Goal: Task Accomplishment & Management: Use online tool/utility

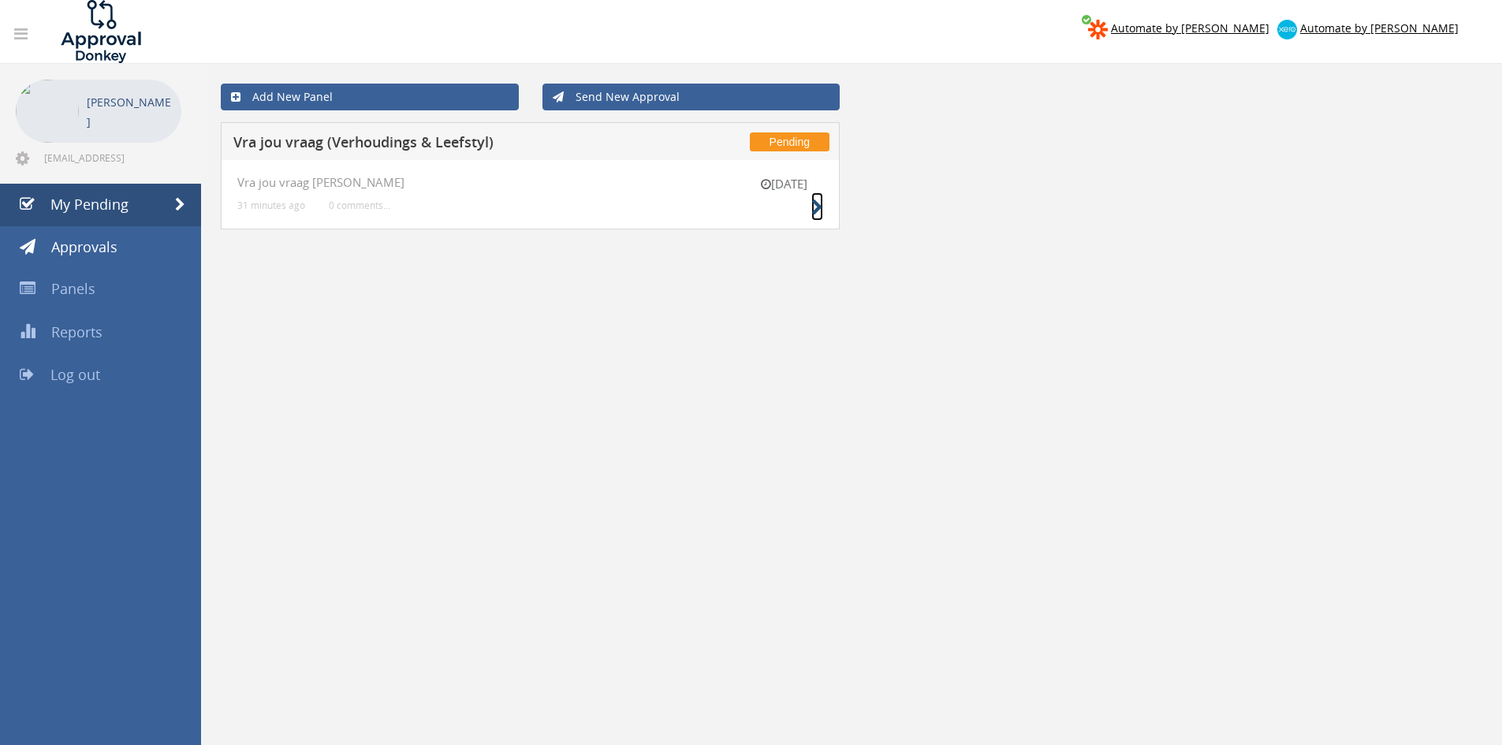
click at [816, 210] on icon at bounding box center [817, 207] width 12 height 17
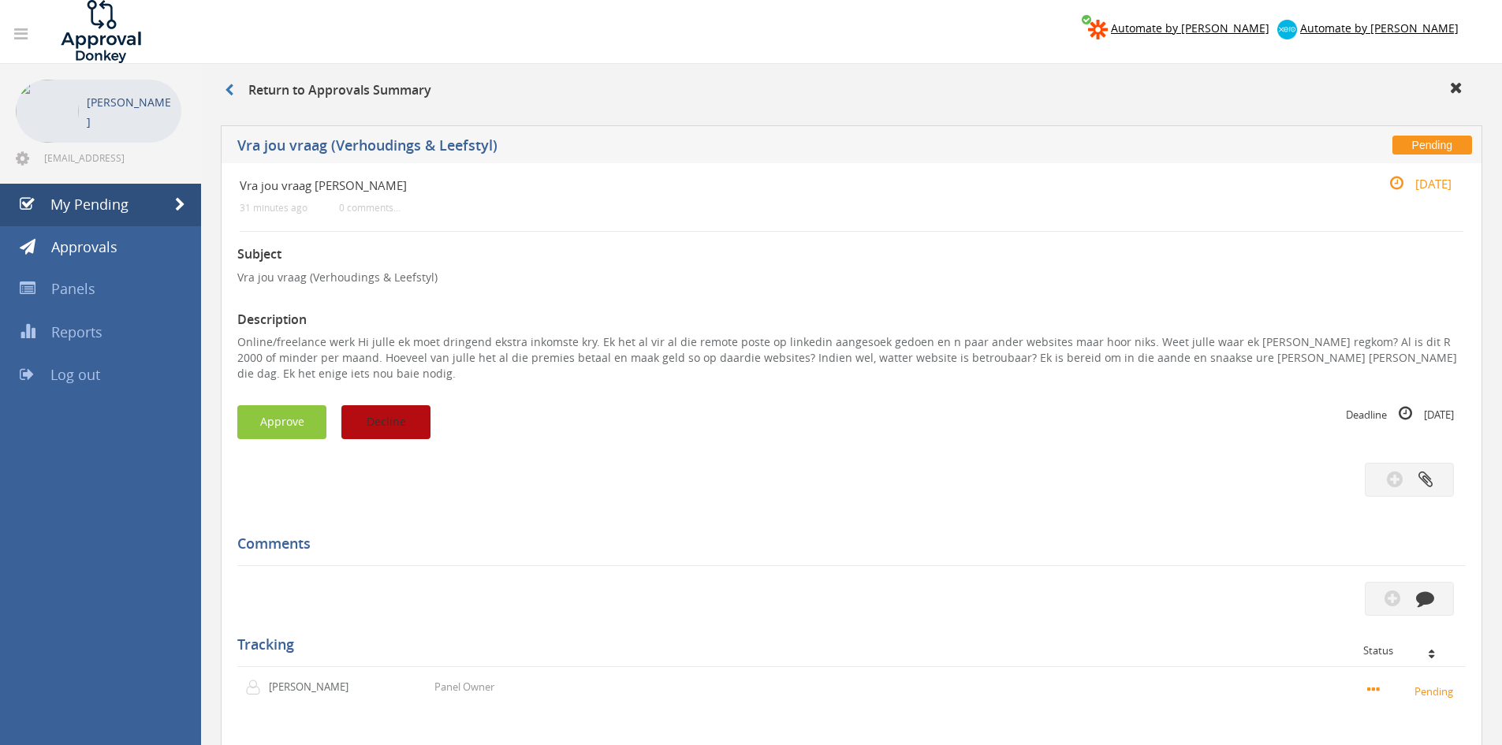
click at [406, 407] on button "Decline" at bounding box center [385, 422] width 89 height 34
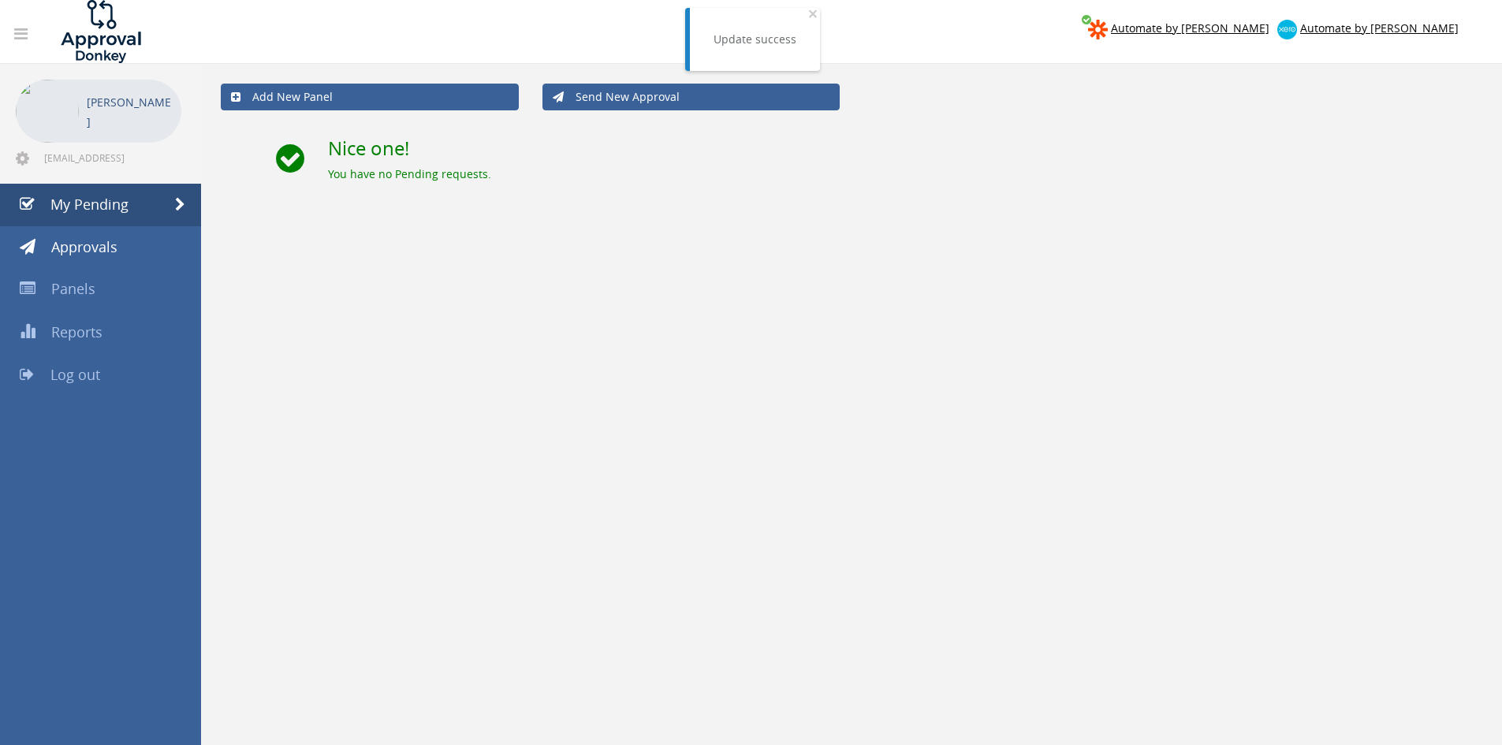
click at [95, 366] on span "Log out" at bounding box center [75, 374] width 50 height 19
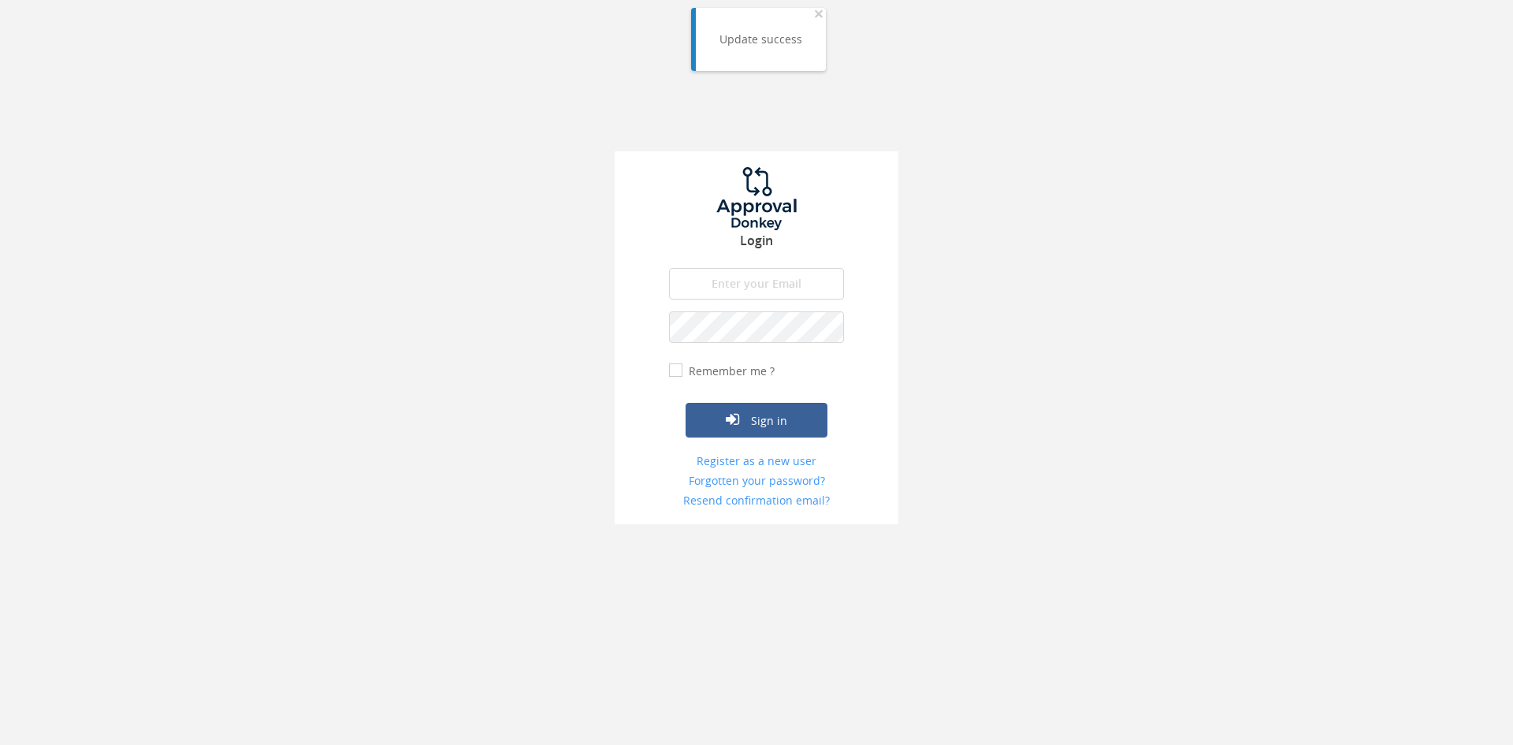
click at [739, 274] on input "email" at bounding box center [756, 284] width 175 height 32
type input "[EMAIL_ADDRESS][DOMAIN_NAME]"
click at [686, 403] on button "Sign in" at bounding box center [757, 420] width 142 height 35
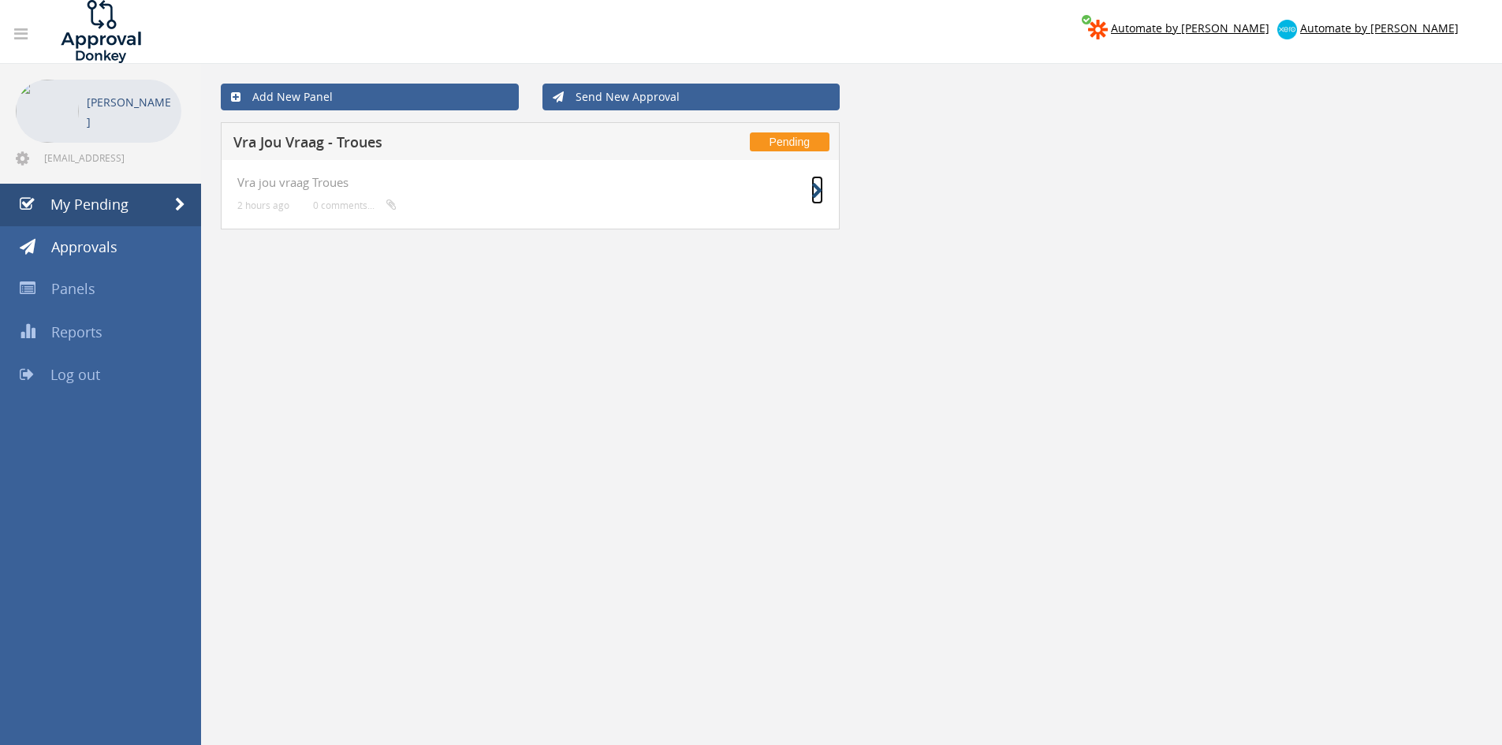
click at [818, 191] on icon at bounding box center [817, 191] width 12 height 17
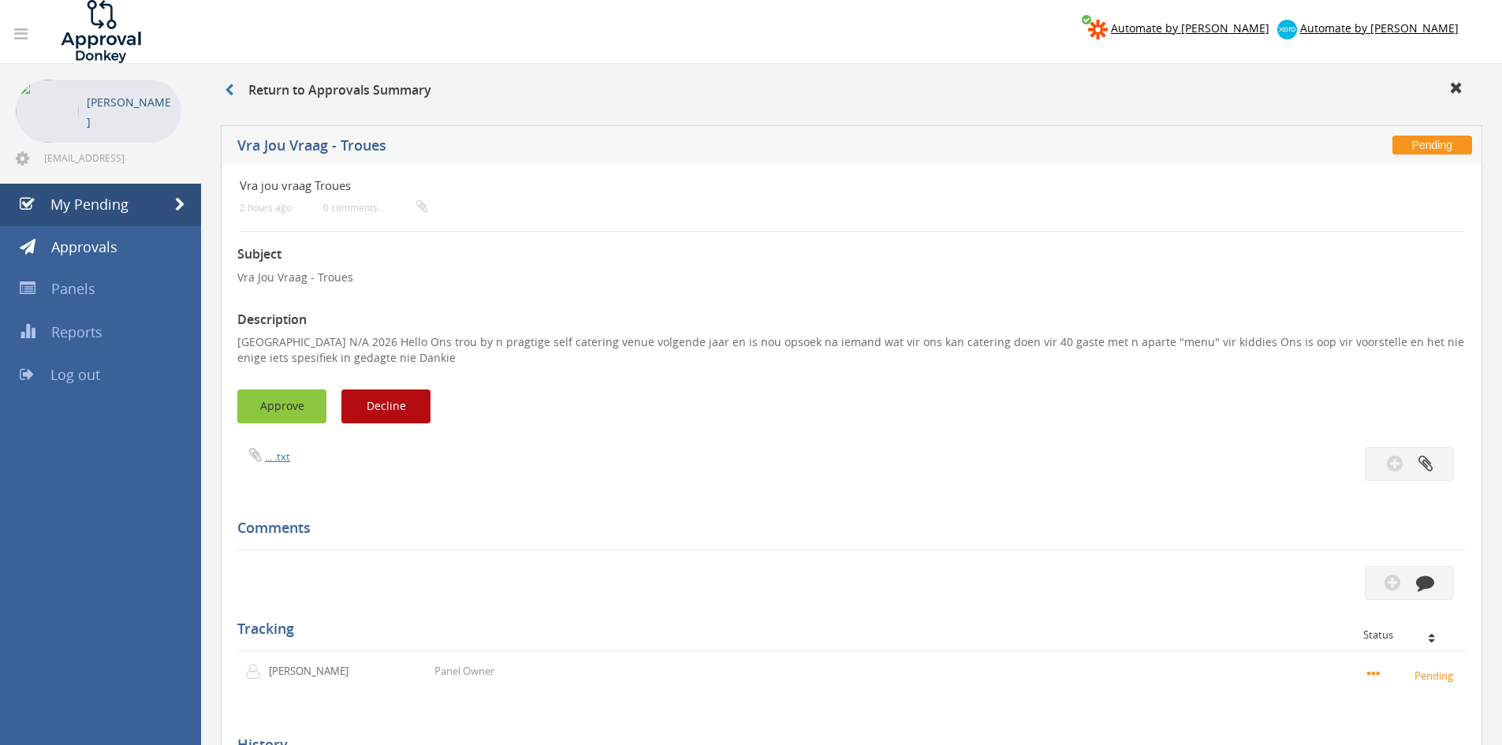
click at [296, 404] on button "Approve" at bounding box center [281, 406] width 89 height 34
